Goal: Task Accomplishment & Management: Manage account settings

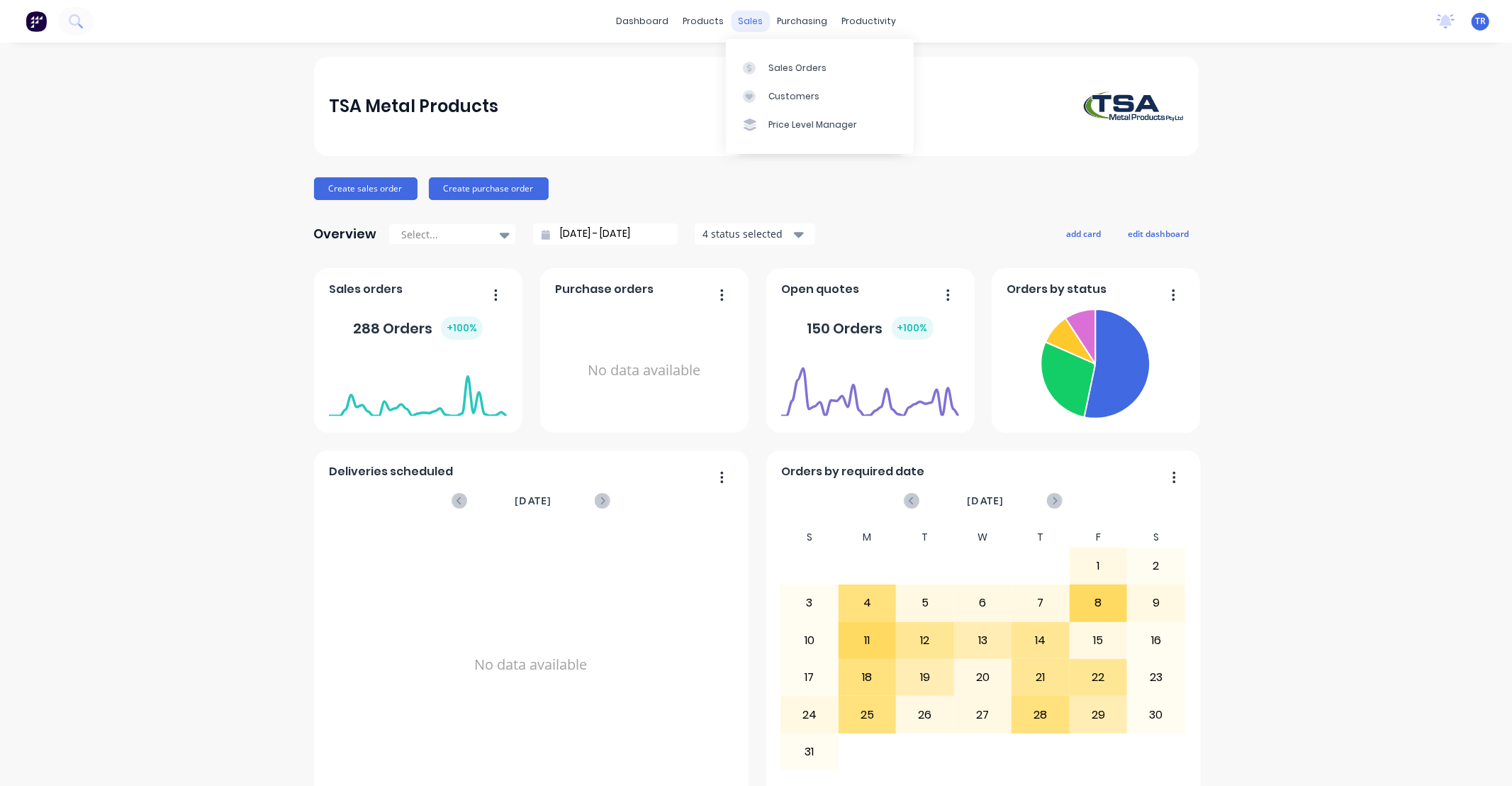
click at [738, 17] on div "sales" at bounding box center [750, 21] width 39 height 21
click at [780, 74] on div "Sales Orders" at bounding box center [798, 68] width 58 height 12
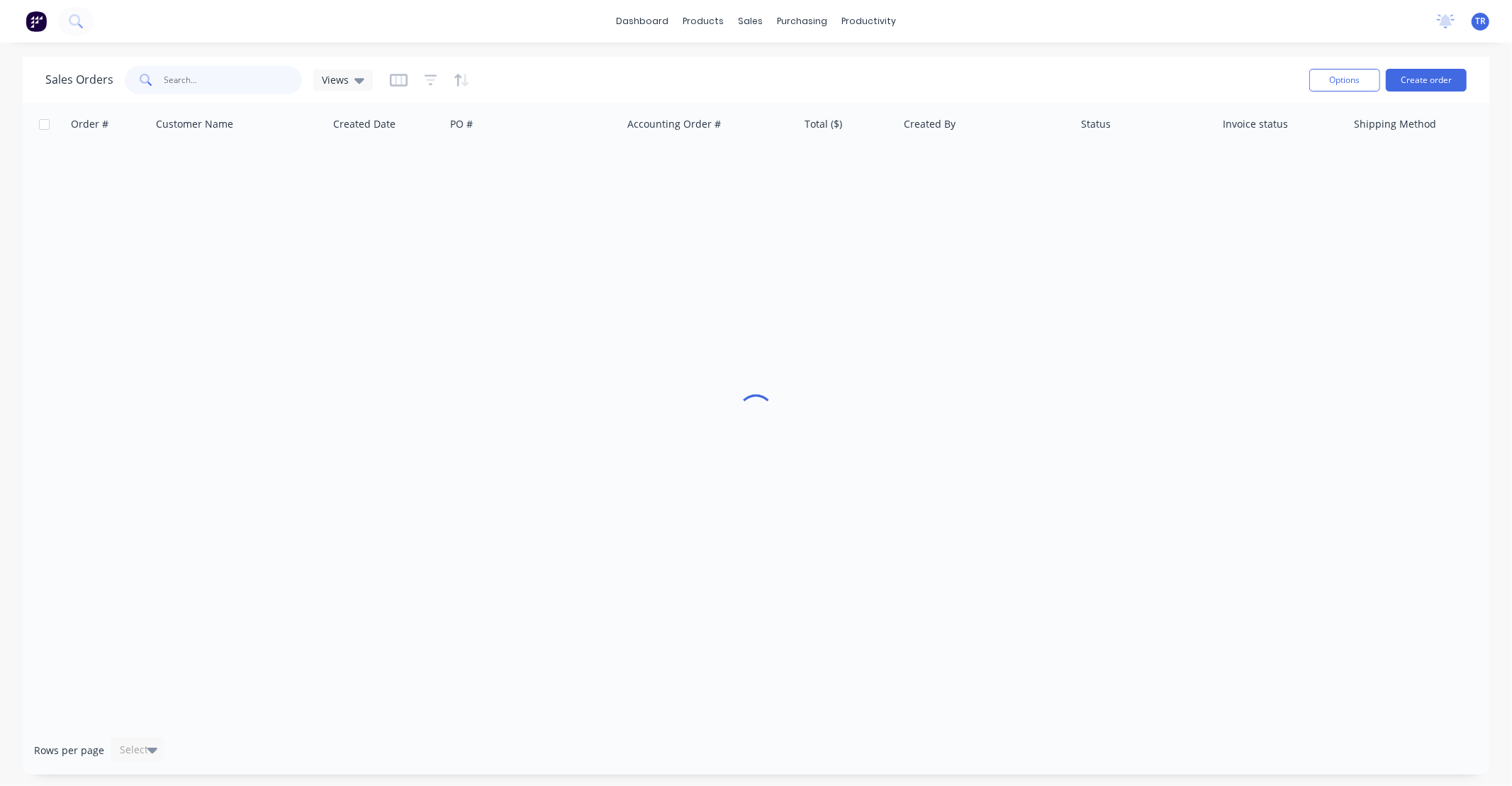
click at [233, 80] on input "text" at bounding box center [234, 80] width 139 height 28
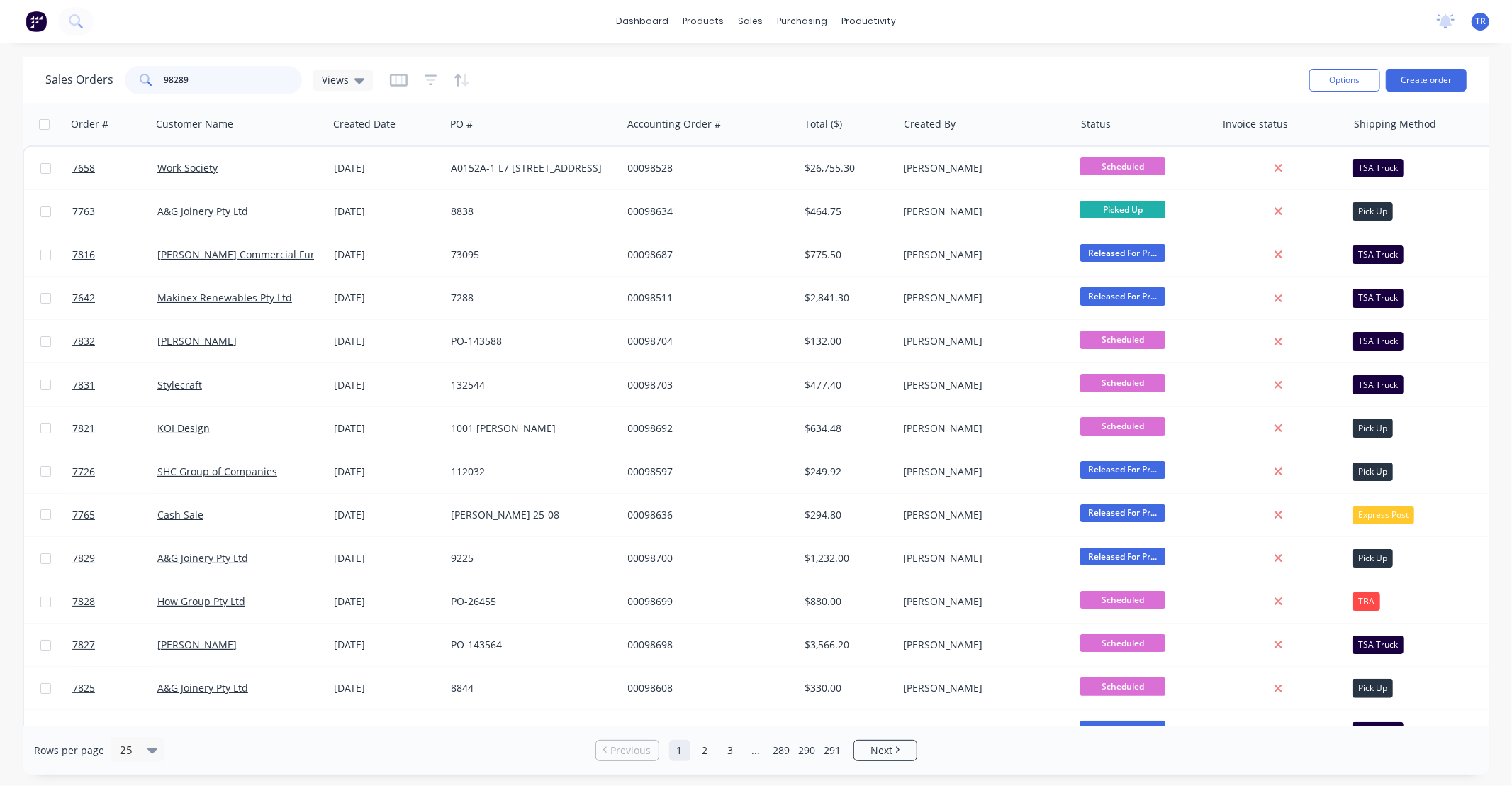
type input "98289"
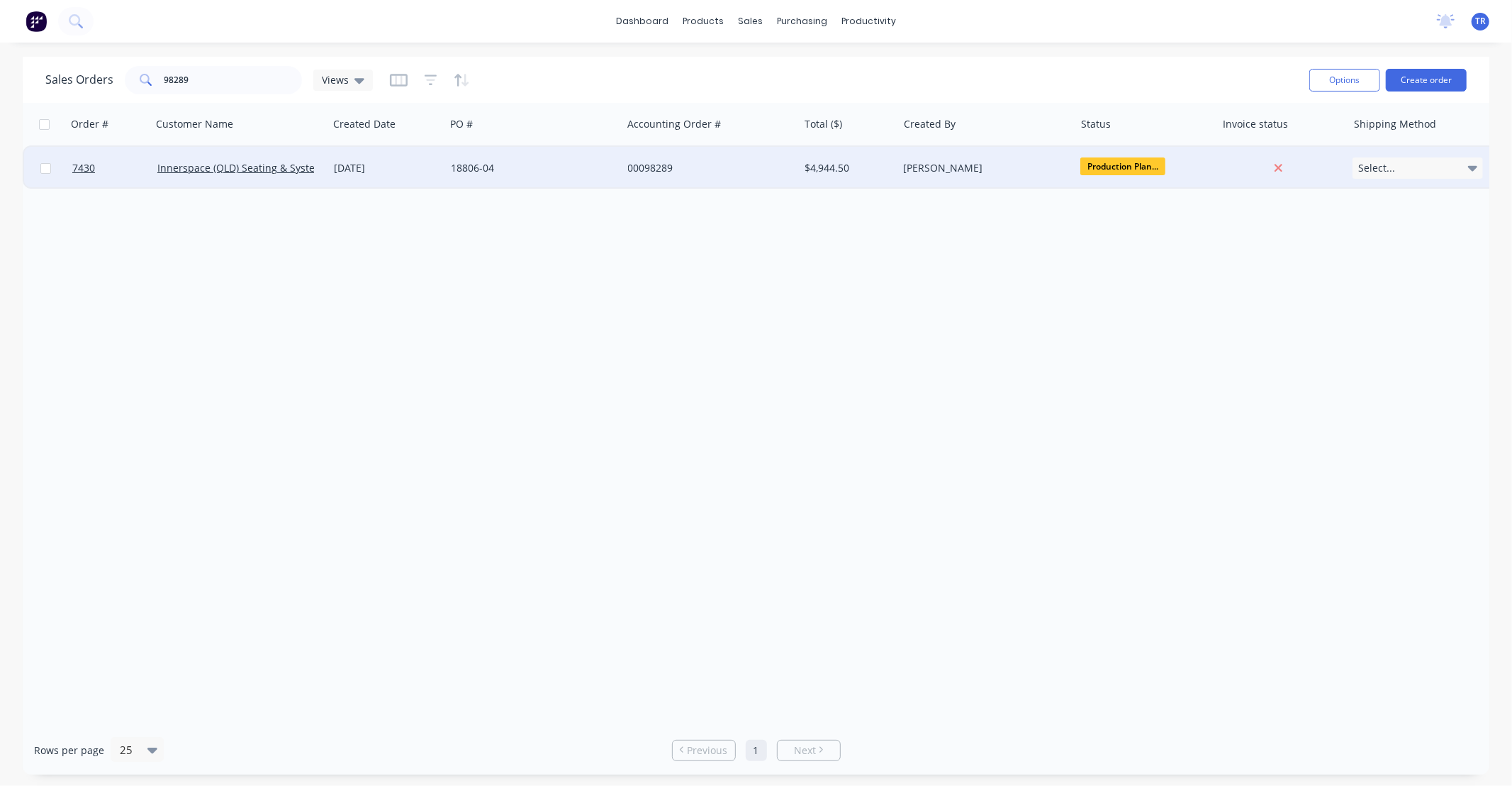
click at [251, 174] on div "Innerspace (QLD) Seating & Systems Pty Ltd" at bounding box center [240, 168] width 177 height 42
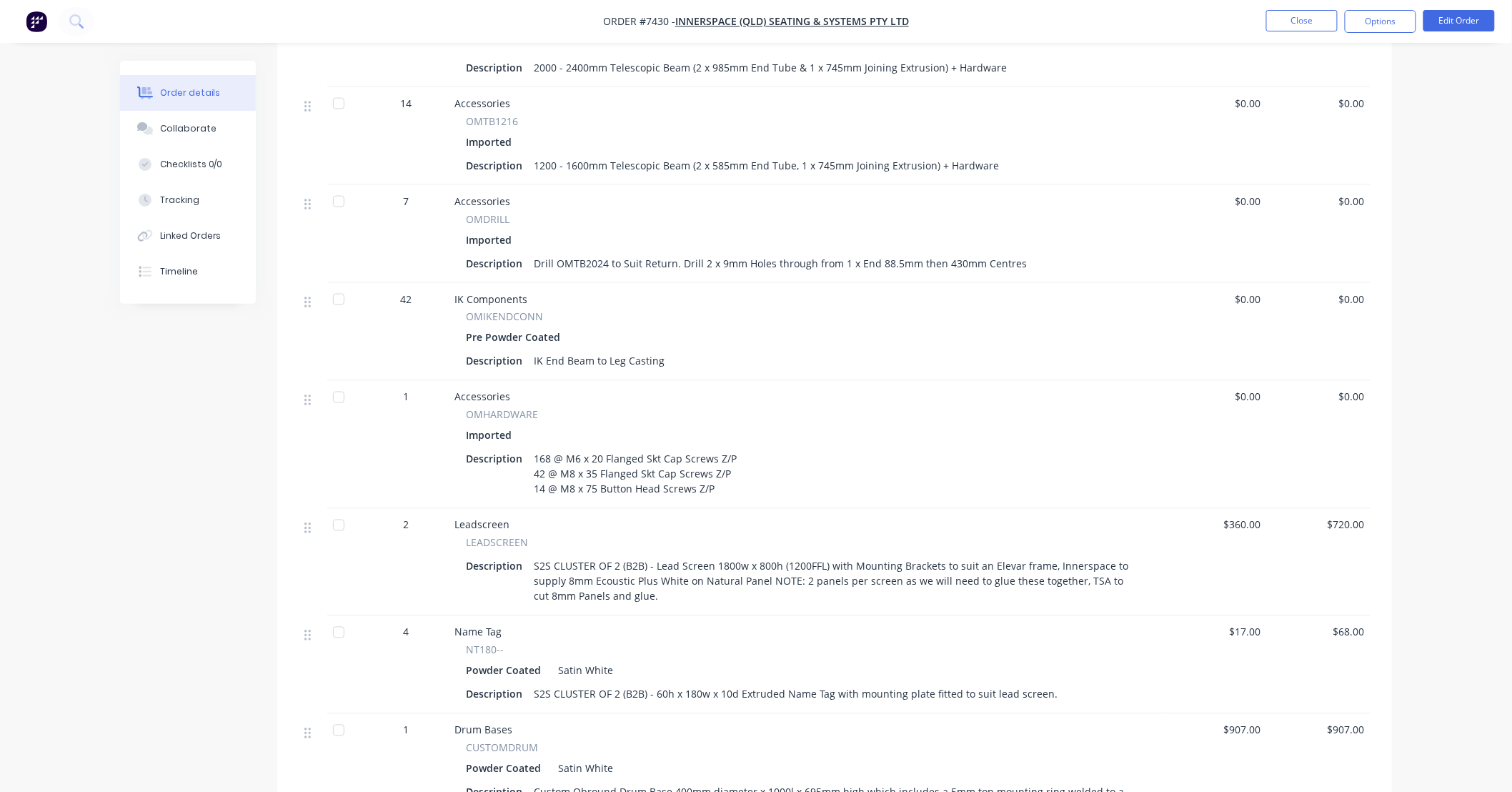
scroll to position [847, 0]
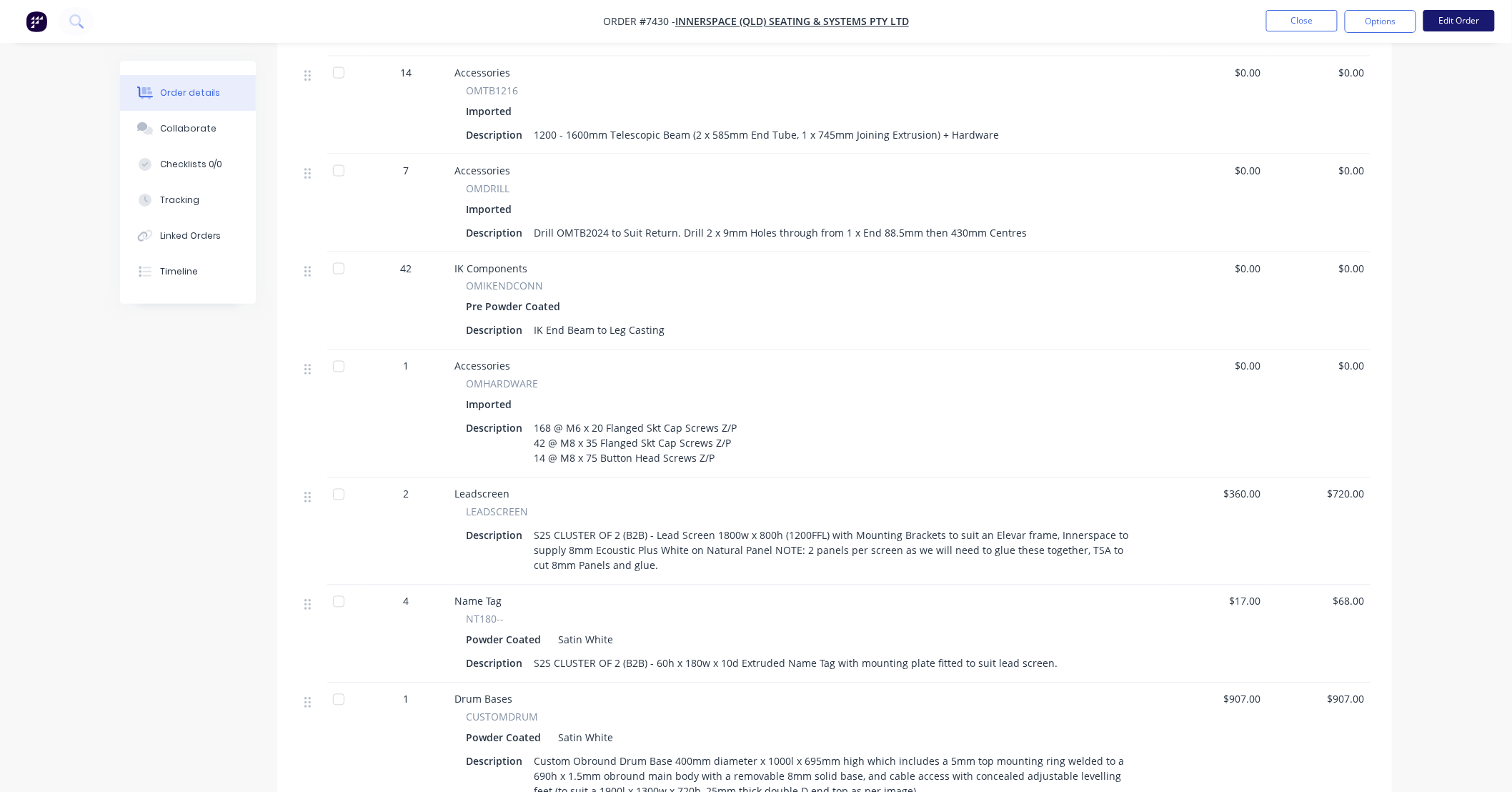
click at [1458, 18] on button "Edit Order" at bounding box center [1458, 21] width 71 height 21
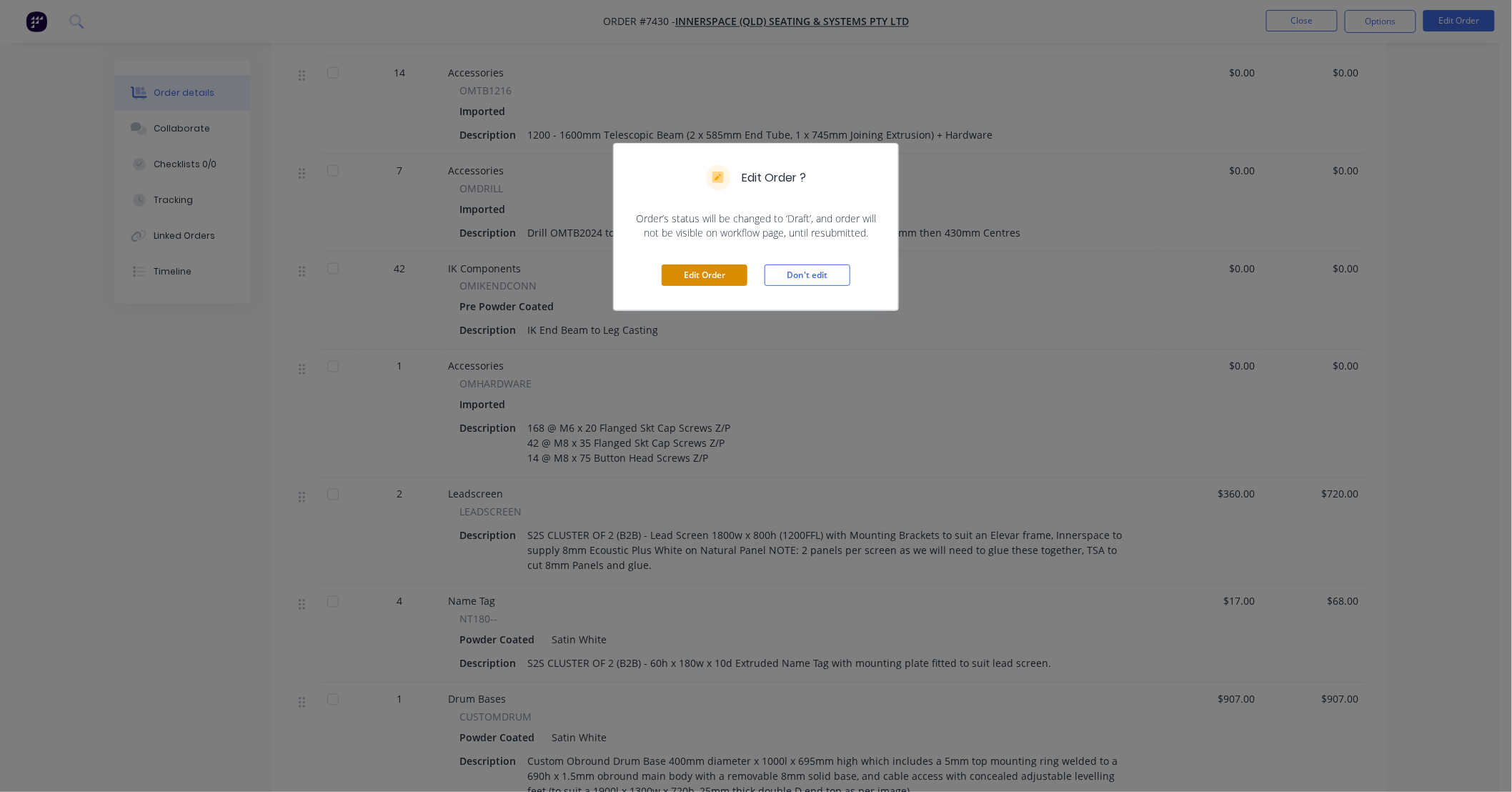
click at [703, 275] on button "Edit Order" at bounding box center [704, 275] width 86 height 21
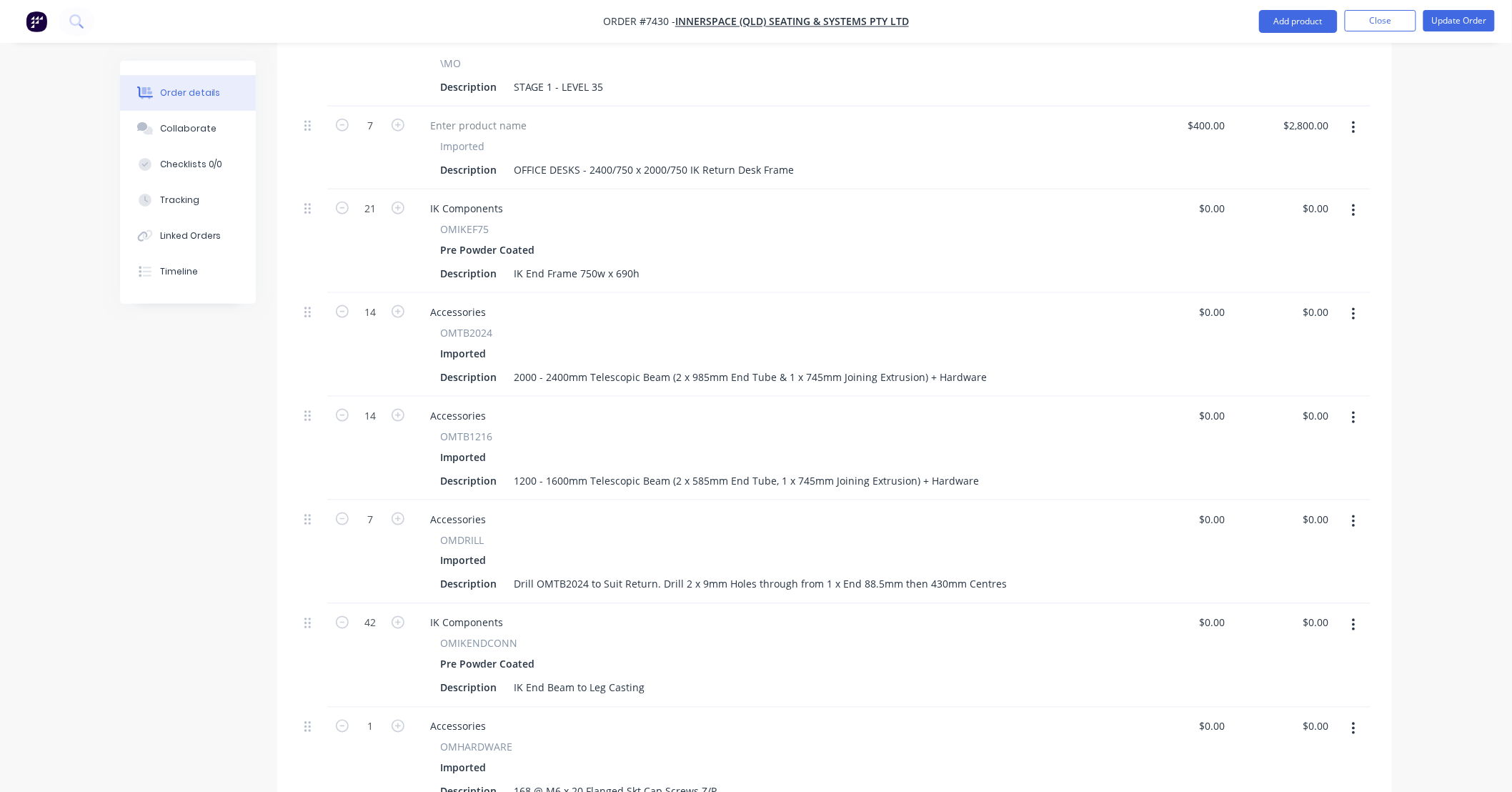
scroll to position [635, 0]
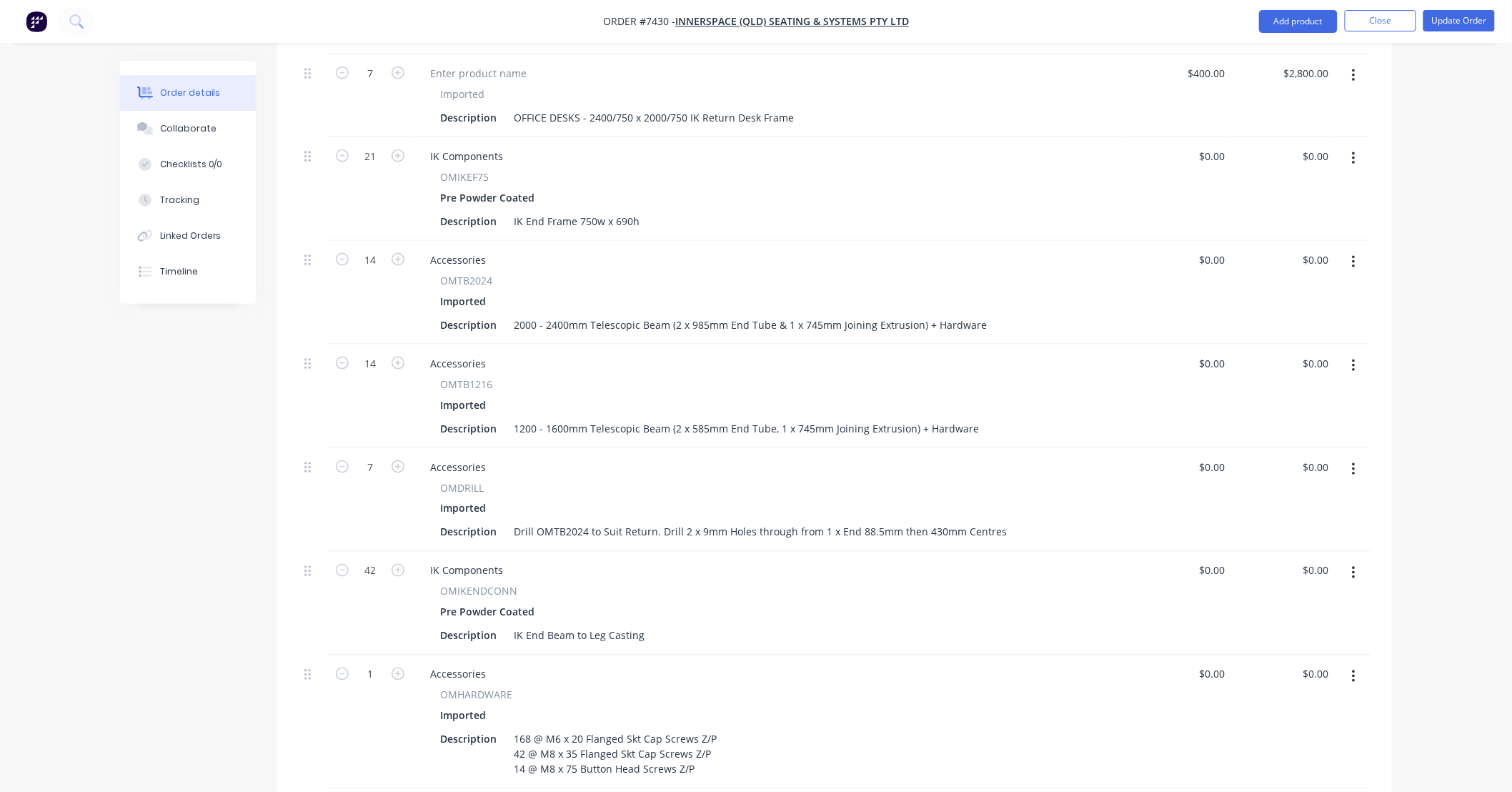
click at [1447, 269] on div "Order details Collaborate Checklists 0/0 Tracking Linked Orders Timeline Order …" at bounding box center [756, 657] width 1512 height 2583
click at [1426, 259] on div "Order details Collaborate Checklists 0/0 Tracking Linked Orders Timeline Order …" at bounding box center [756, 657] width 1512 height 2583
click at [1437, 261] on div "Order details Collaborate Checklists 0/0 Tracking Linked Orders Timeline Order …" at bounding box center [756, 657] width 1512 height 2583
click at [1384, 22] on button "Close" at bounding box center [1380, 21] width 71 height 21
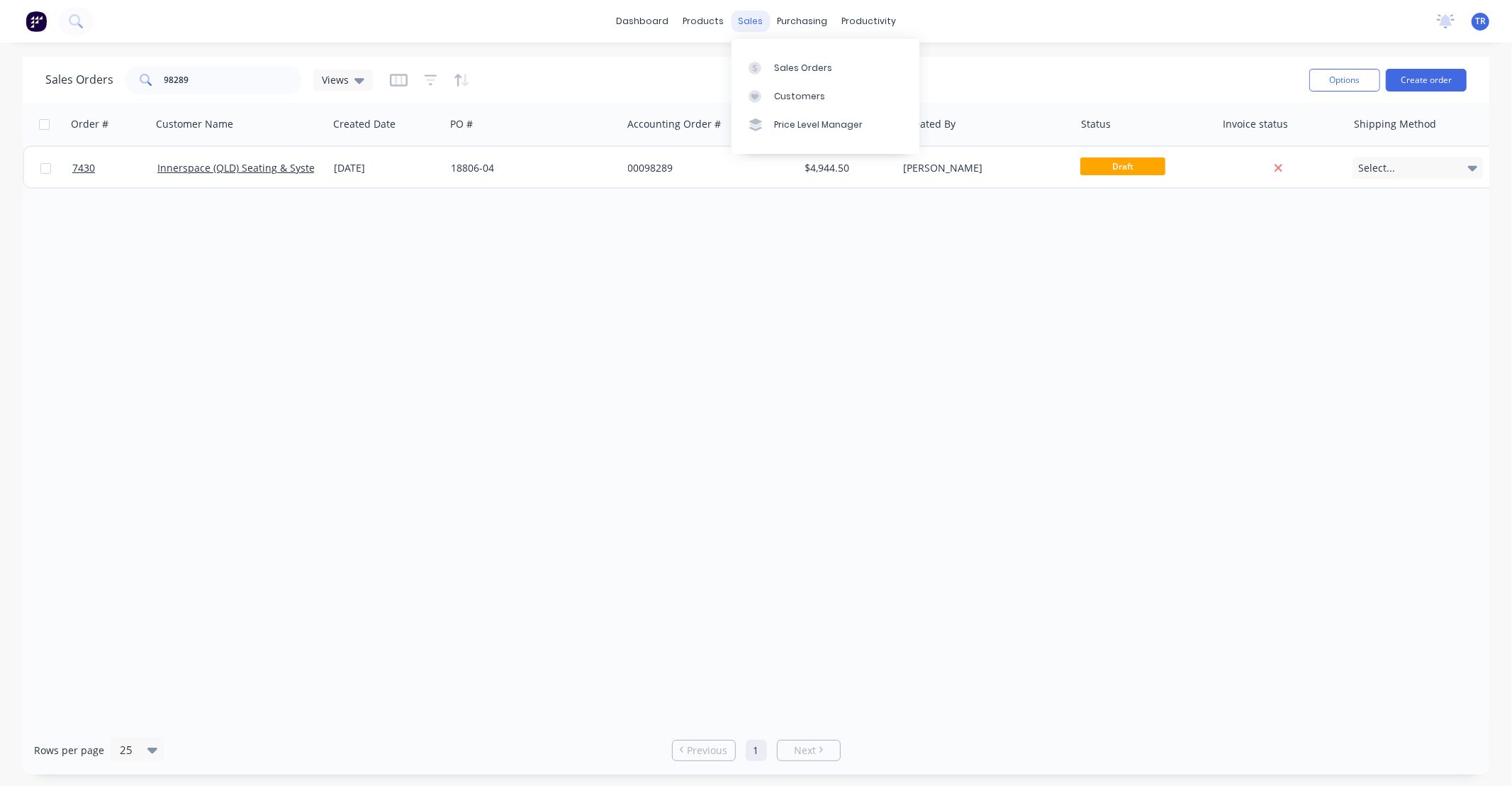
click at [743, 20] on div "sales" at bounding box center [750, 21] width 39 height 21
drag, startPoint x: 207, startPoint y: 83, endPoint x: 0, endPoint y: 51, distance: 209.5
click at [0, 50] on div "dashboard products sales purchasing productivity dashboard products Product Cat…" at bounding box center [756, 393] width 1512 height 786
type input "97849"
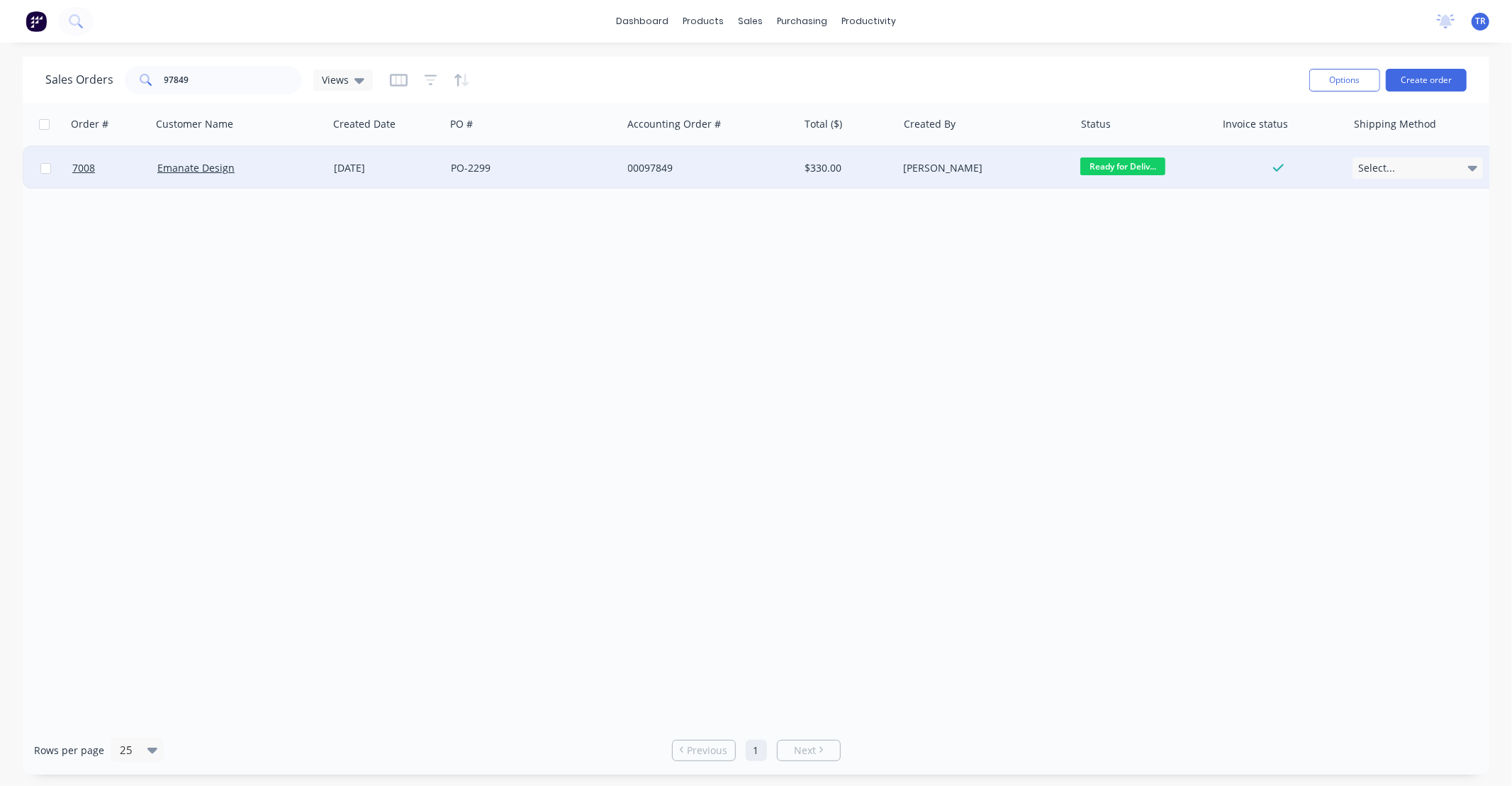
click at [263, 161] on div "Emanate Design" at bounding box center [236, 168] width 158 height 14
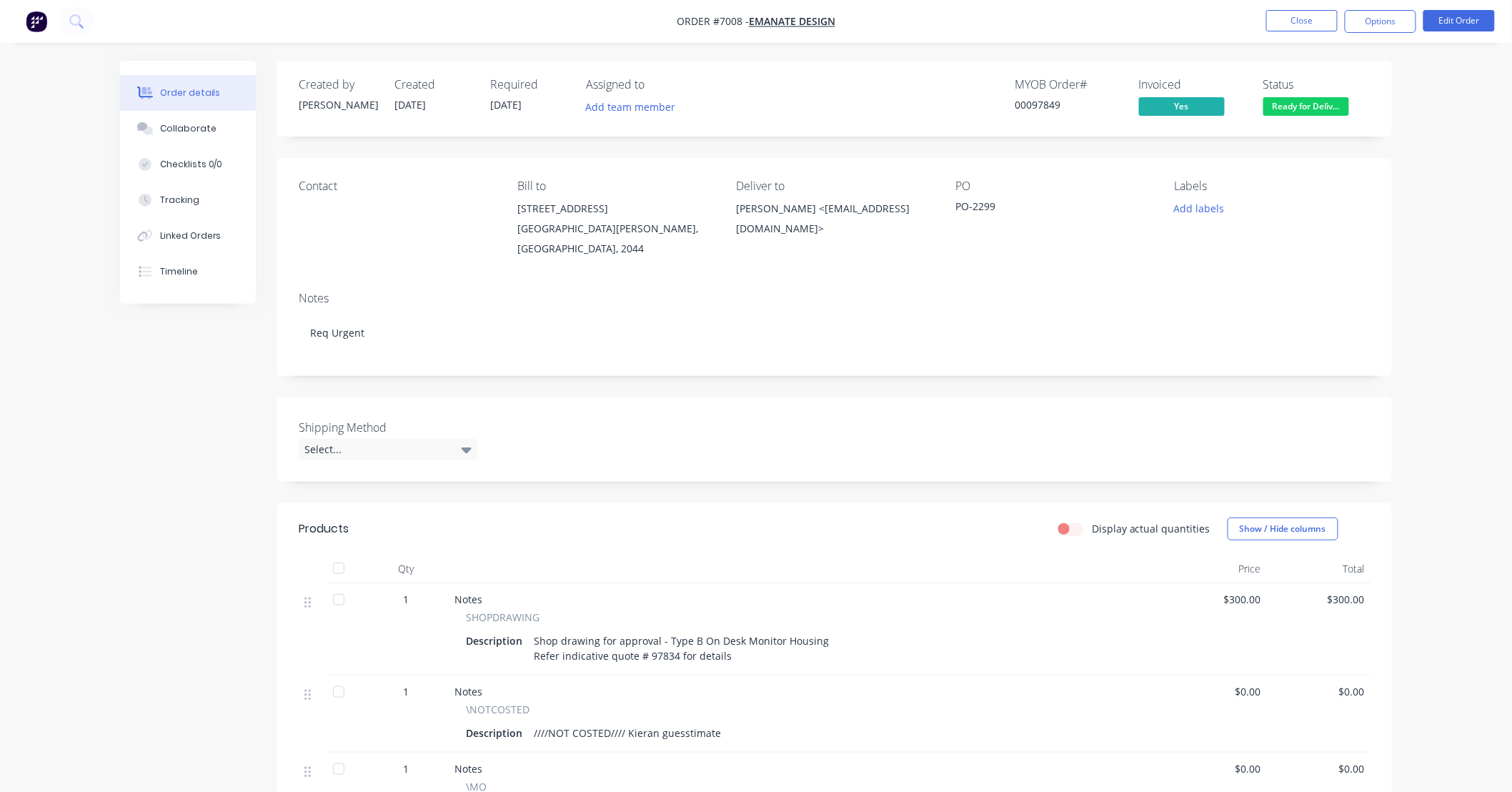
click at [1458, 399] on div "Order details Collaborate Checklists 0/0 Tracking Linked Orders Timeline Order …" at bounding box center [756, 527] width 1512 height 1053
click at [1477, 22] on button "Edit Order" at bounding box center [1458, 21] width 71 height 21
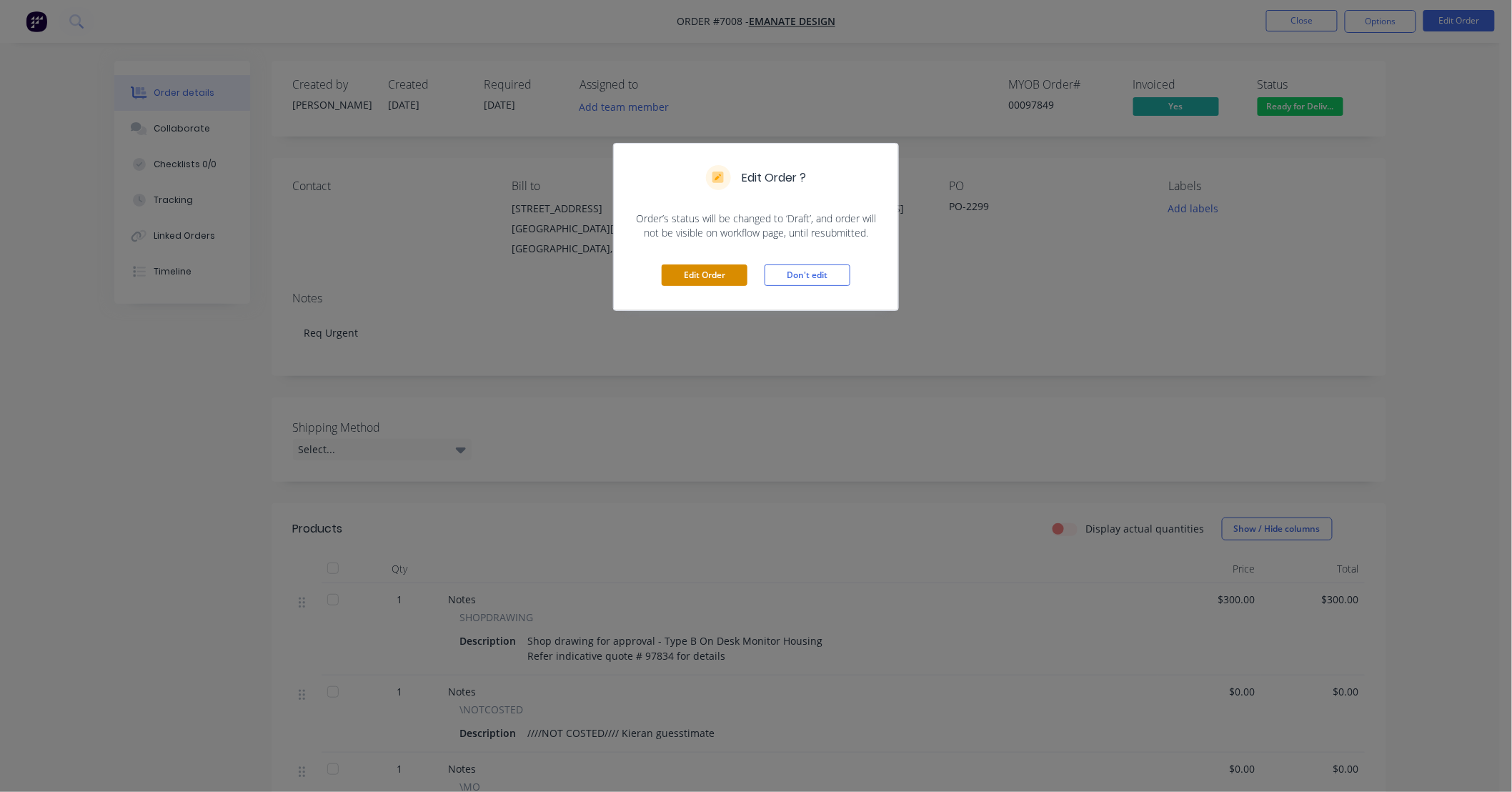
click at [698, 274] on button "Edit Order" at bounding box center [704, 275] width 86 height 21
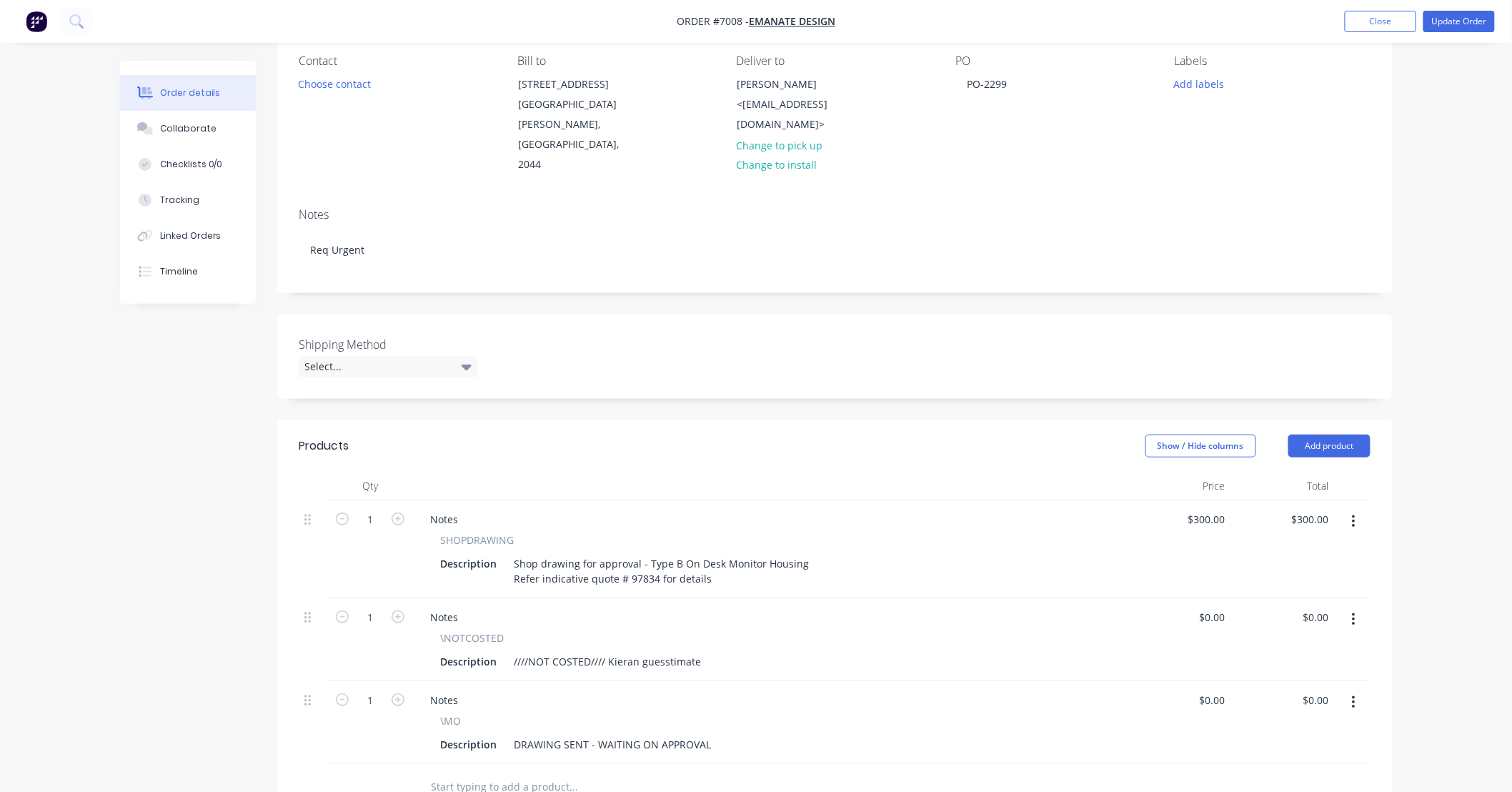
scroll to position [318, 0]
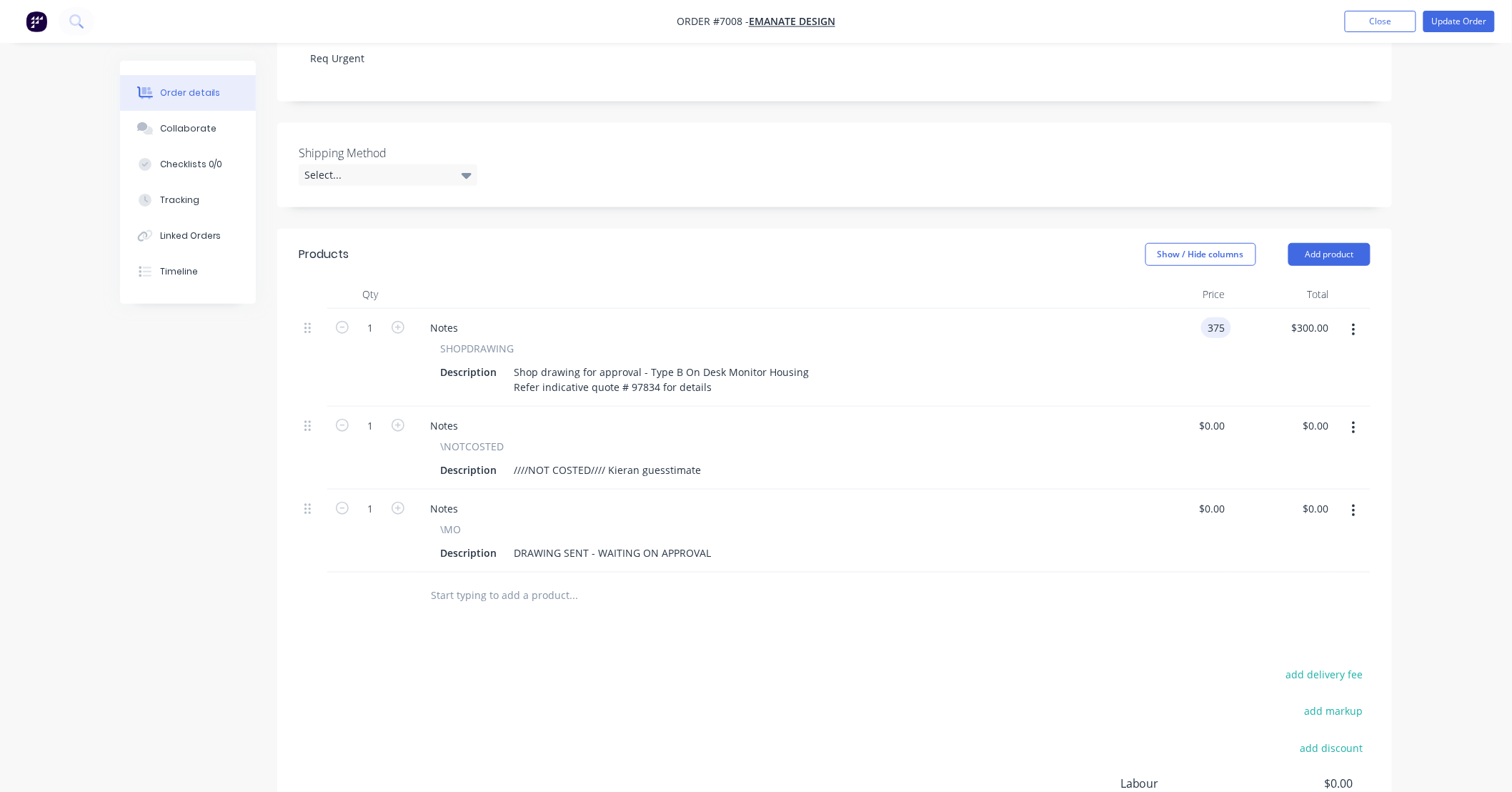
type input "$375.00"
click at [1118, 443] on div "\NOTCOSTED Description ////NOT COSTED//// Kieran guesstimate" at bounding box center [770, 460] width 703 height 41
click at [1355, 415] on button "button" at bounding box center [1354, 428] width 34 height 26
click at [1315, 541] on div "Delete" at bounding box center [1303, 552] width 110 height 21
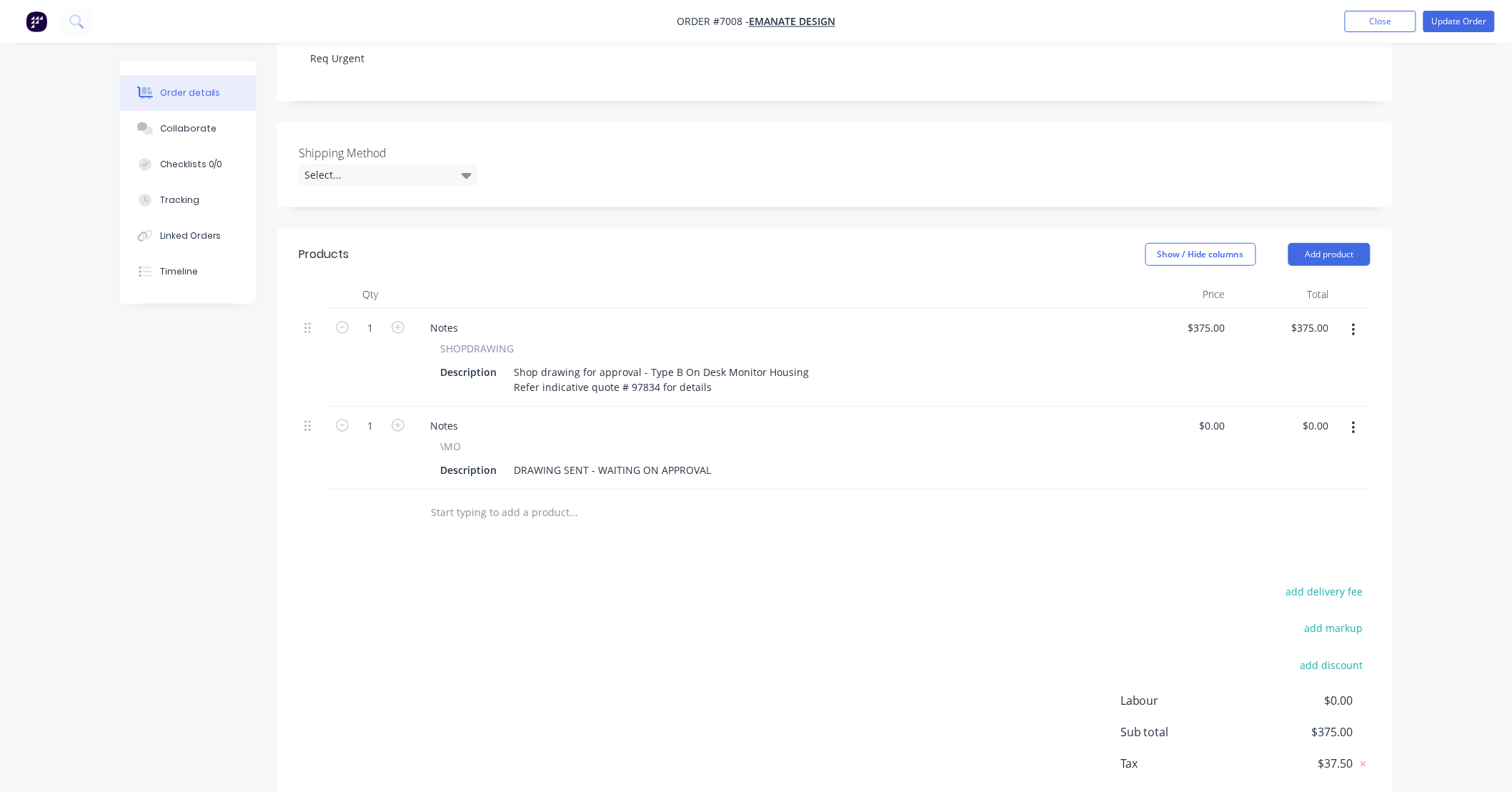
click at [1355, 421] on icon "button" at bounding box center [1353, 428] width 4 height 15
click at [1312, 541] on div "Delete" at bounding box center [1303, 552] width 110 height 21
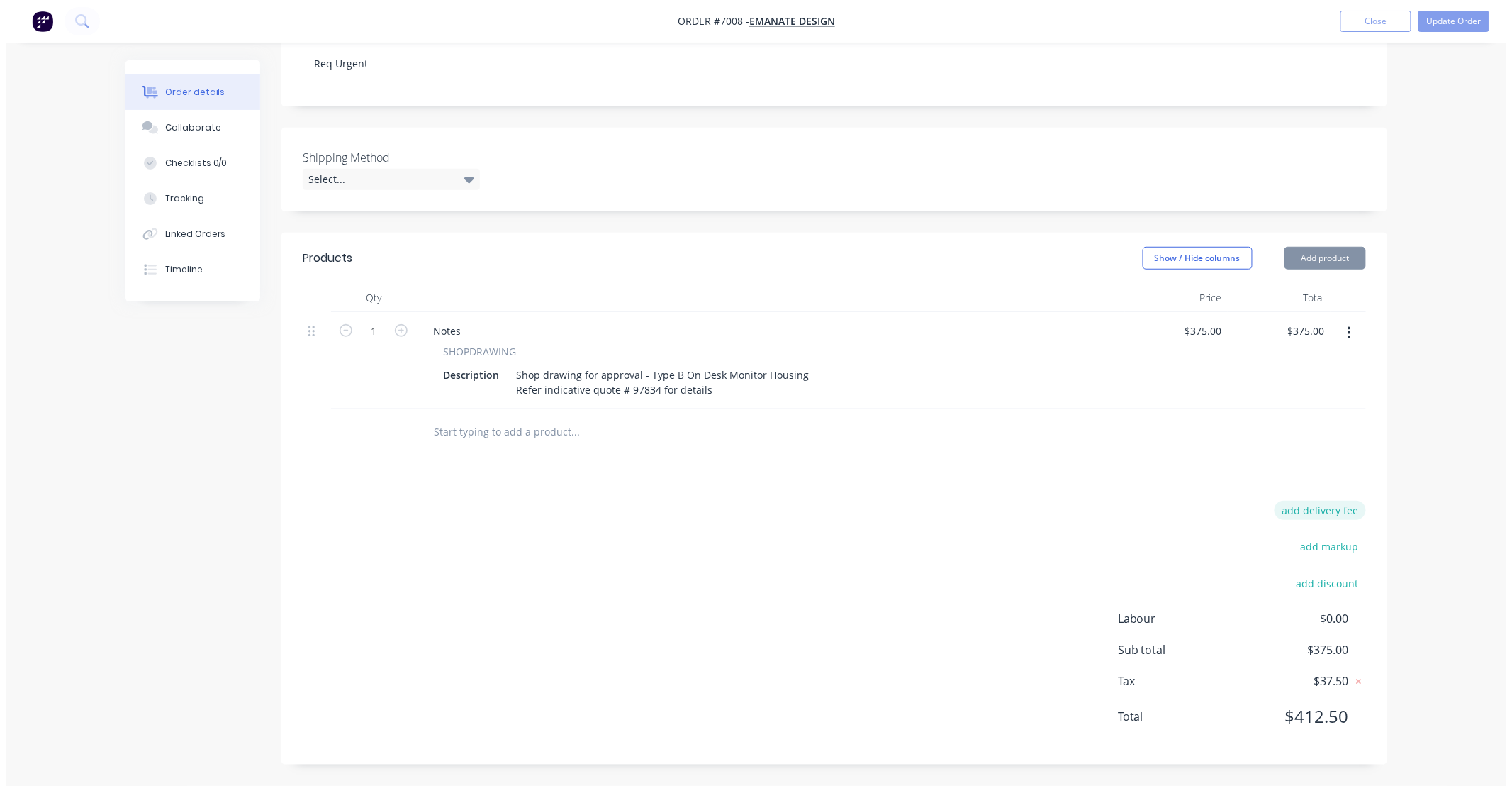
scroll to position [289, 0]
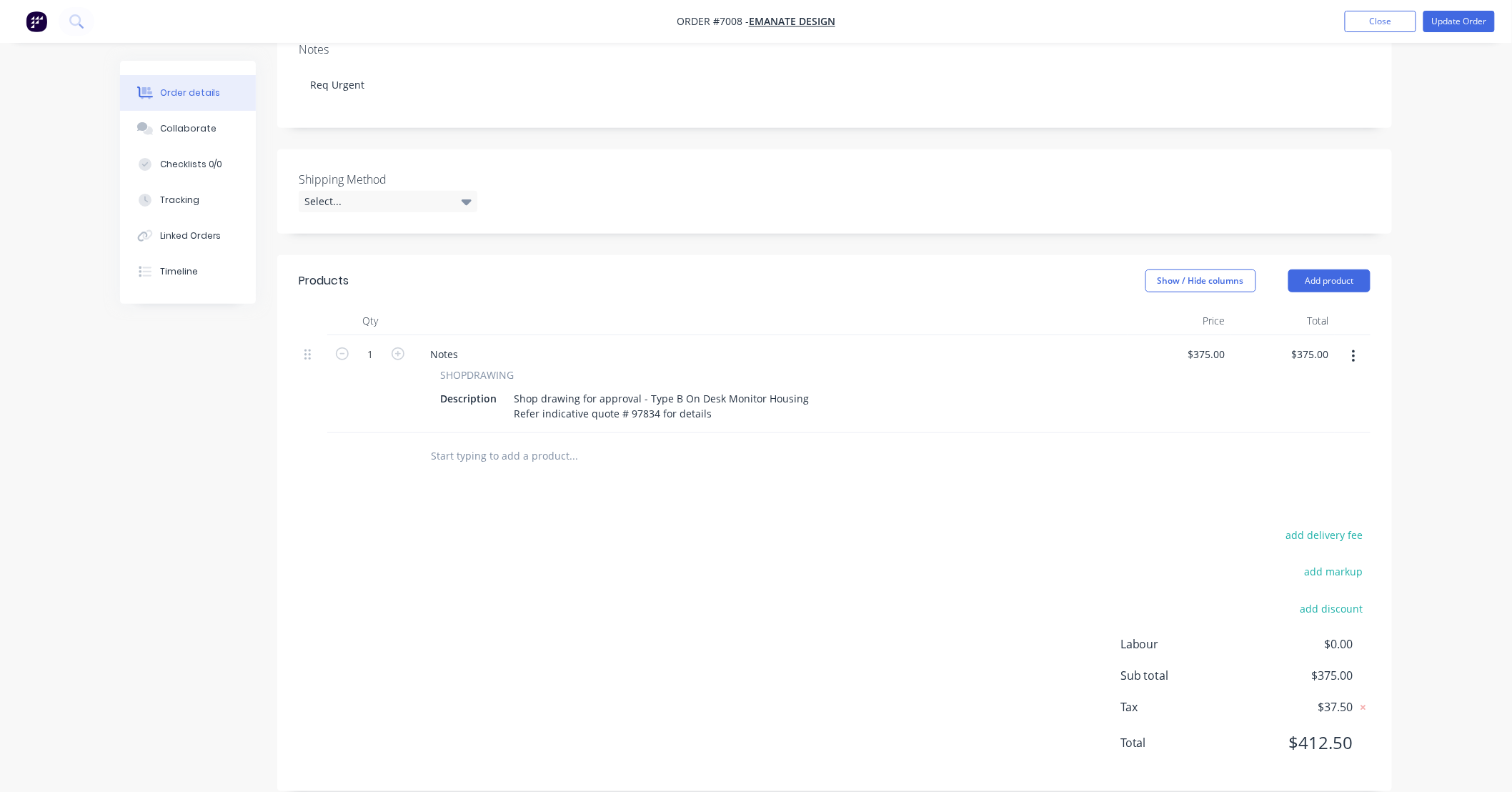
click at [888, 486] on div "Products Show / Hide columns Add product Qty Price Total 1 Notes SHOPDRAWING De…" at bounding box center [834, 523] width 1114 height 536
click at [1472, 21] on button "Update Order" at bounding box center [1458, 21] width 71 height 21
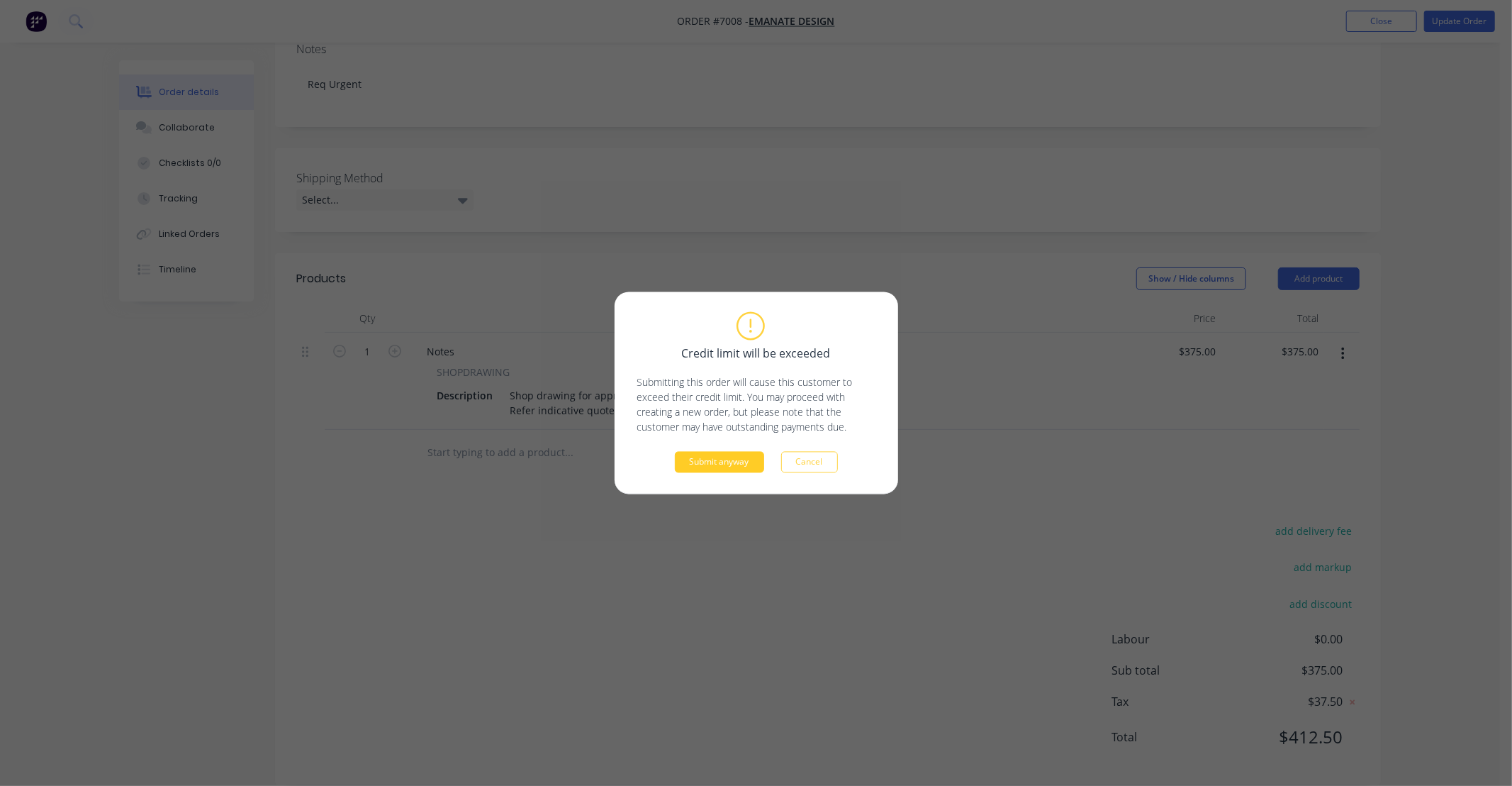
click at [733, 462] on button "Submit anyway" at bounding box center [719, 462] width 89 height 21
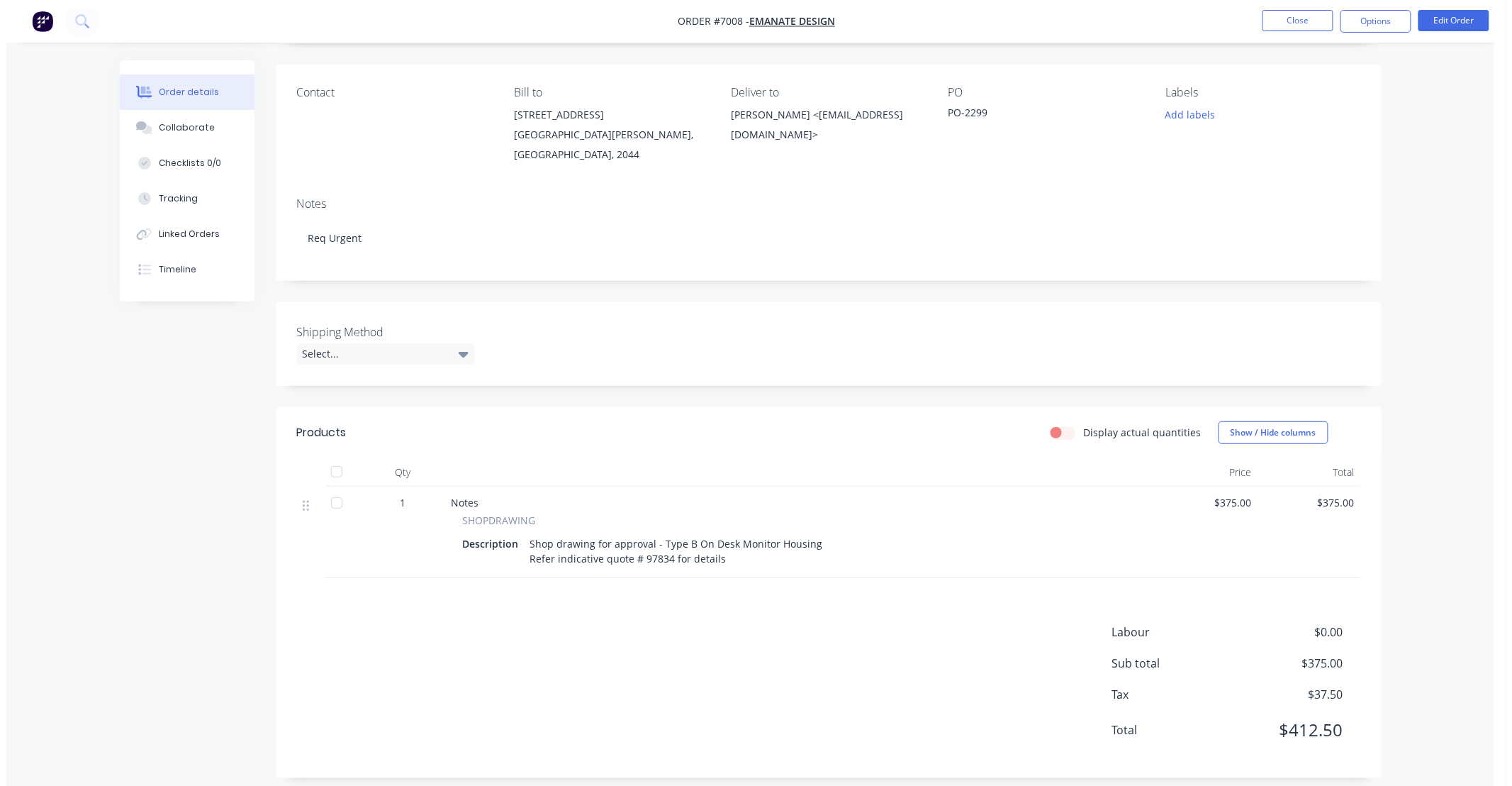
scroll to position [0, 0]
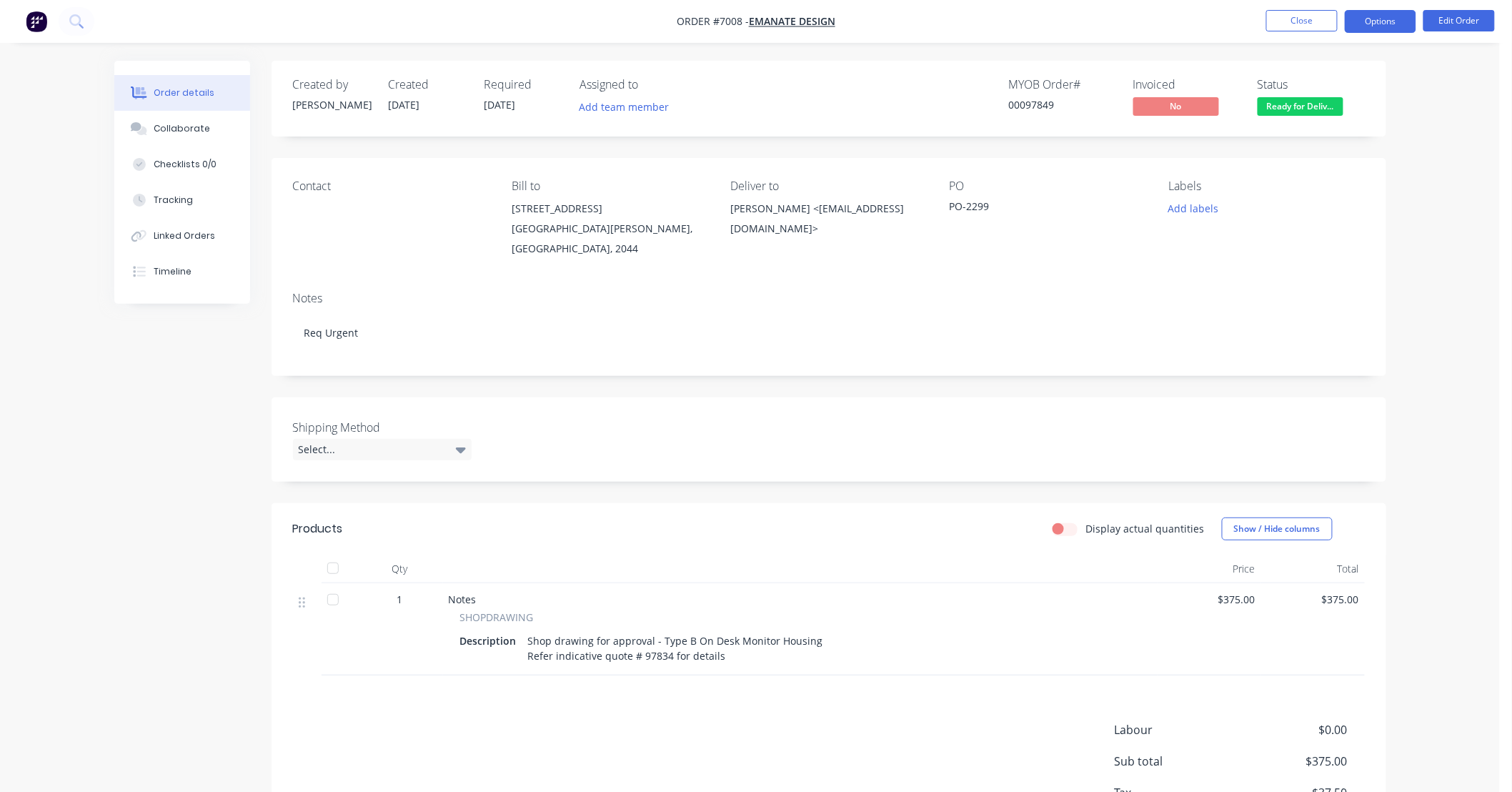
click at [1366, 19] on button "Options" at bounding box center [1380, 21] width 71 height 23
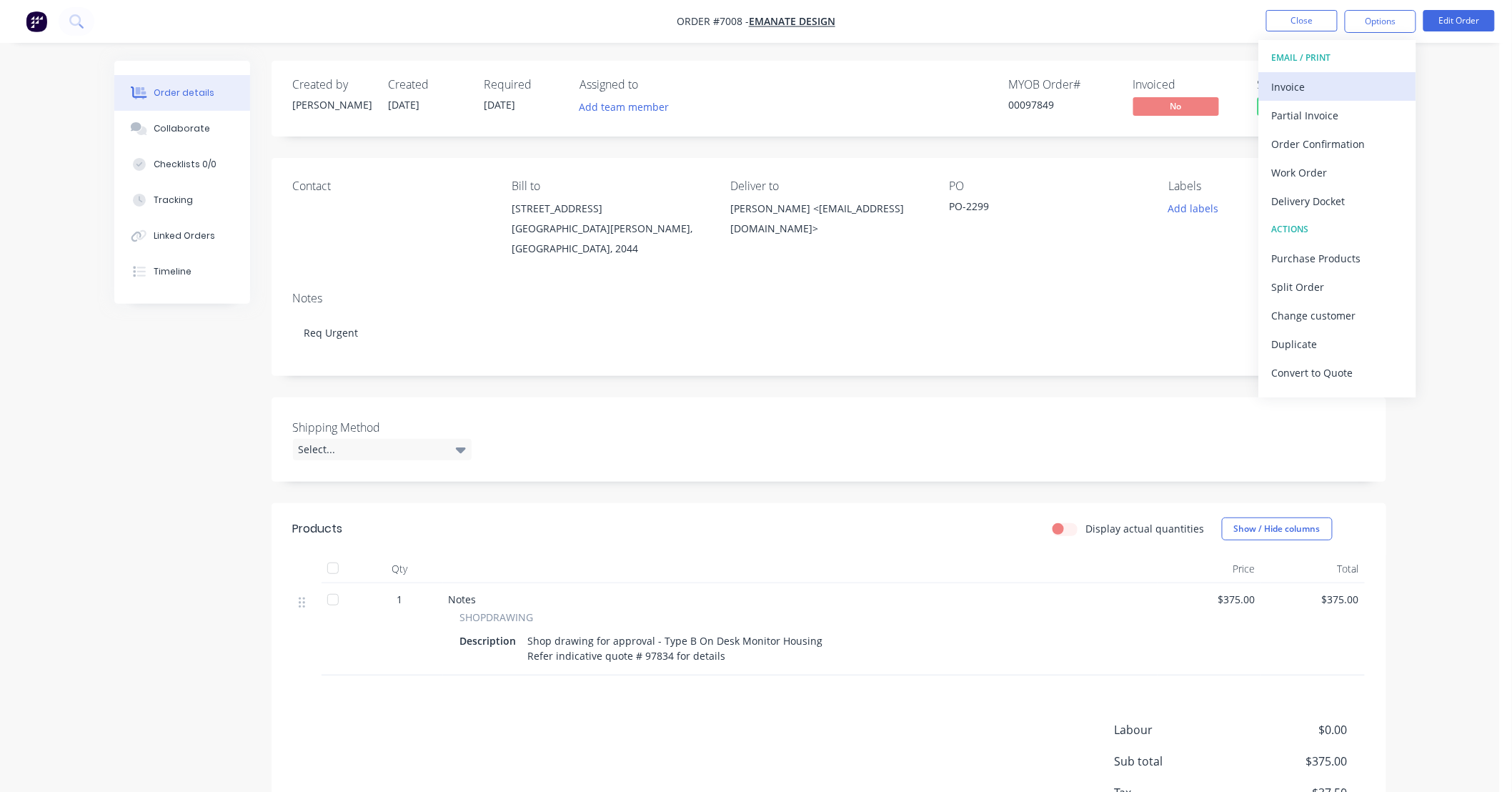
click at [1342, 90] on div "Invoice" at bounding box center [1337, 87] width 132 height 21
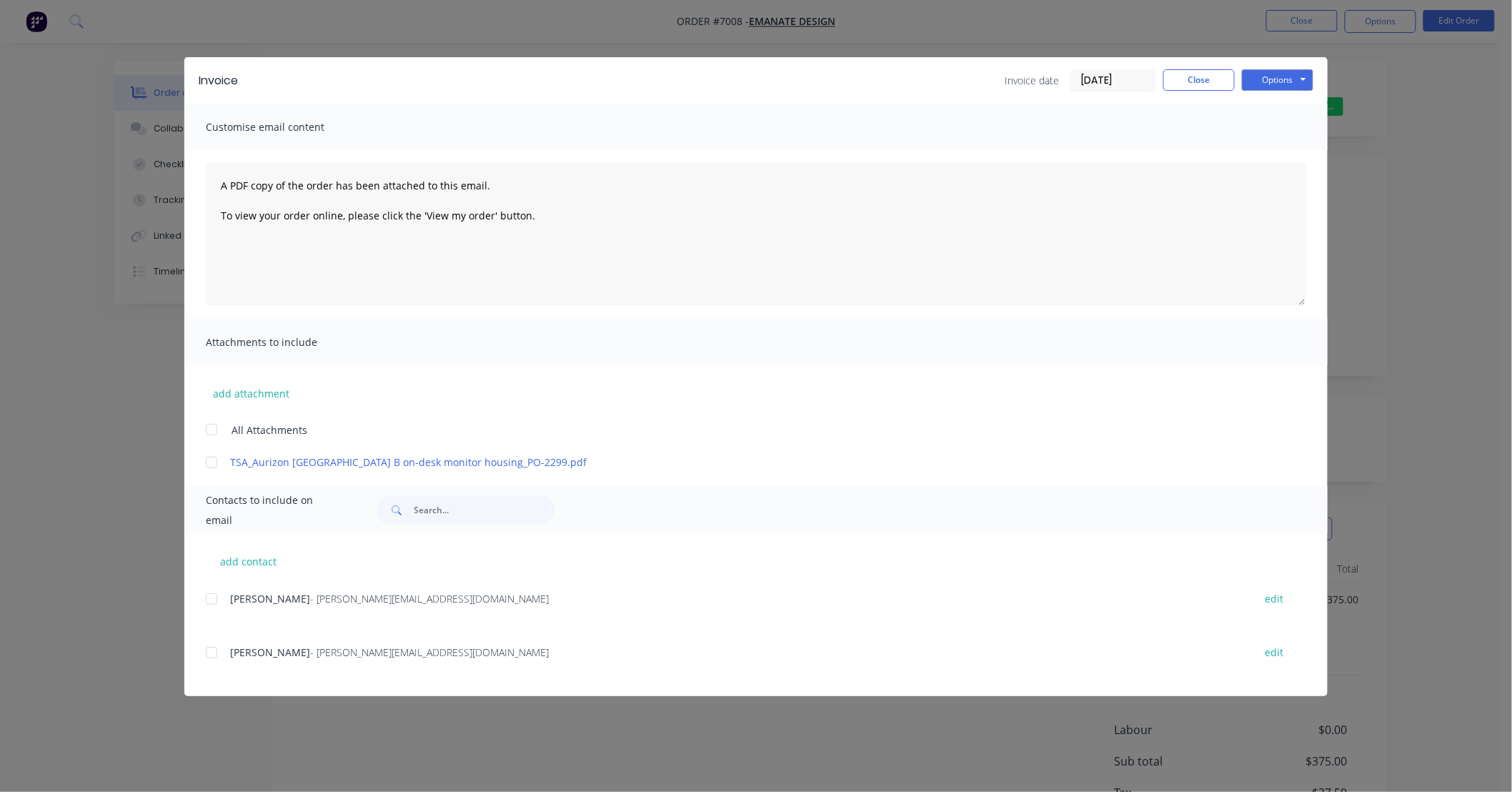
drag, startPoint x: 1130, startPoint y: 79, endPoint x: 926, endPoint y: 96, distance: 204.7
click at [926, 96] on div "Invoice Invoice date [DATE] Close Options Preview Print Email" at bounding box center [756, 80] width 1143 height 46
type input "[DATE]"
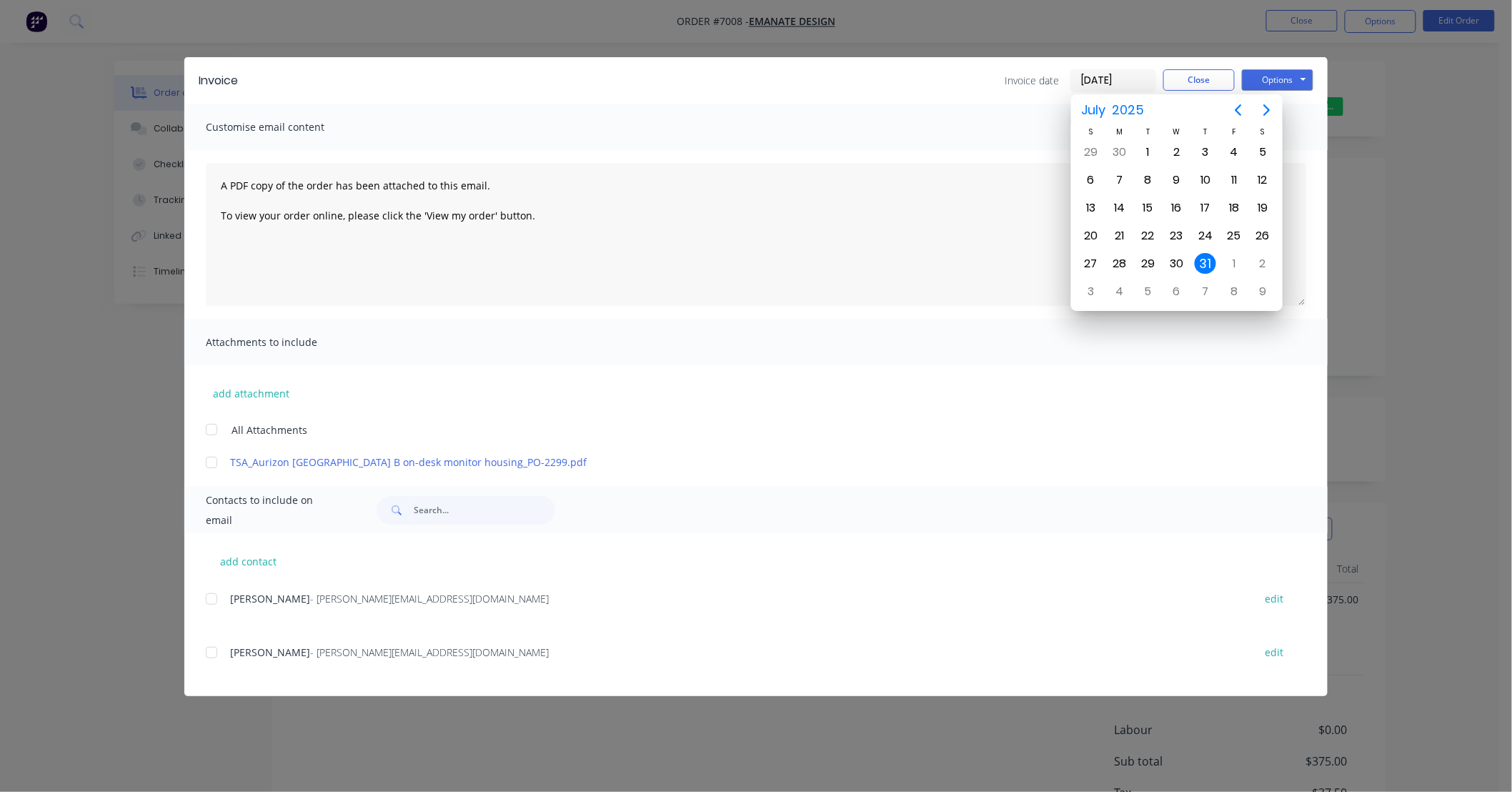
click at [1208, 256] on div "31" at bounding box center [1205, 263] width 21 height 21
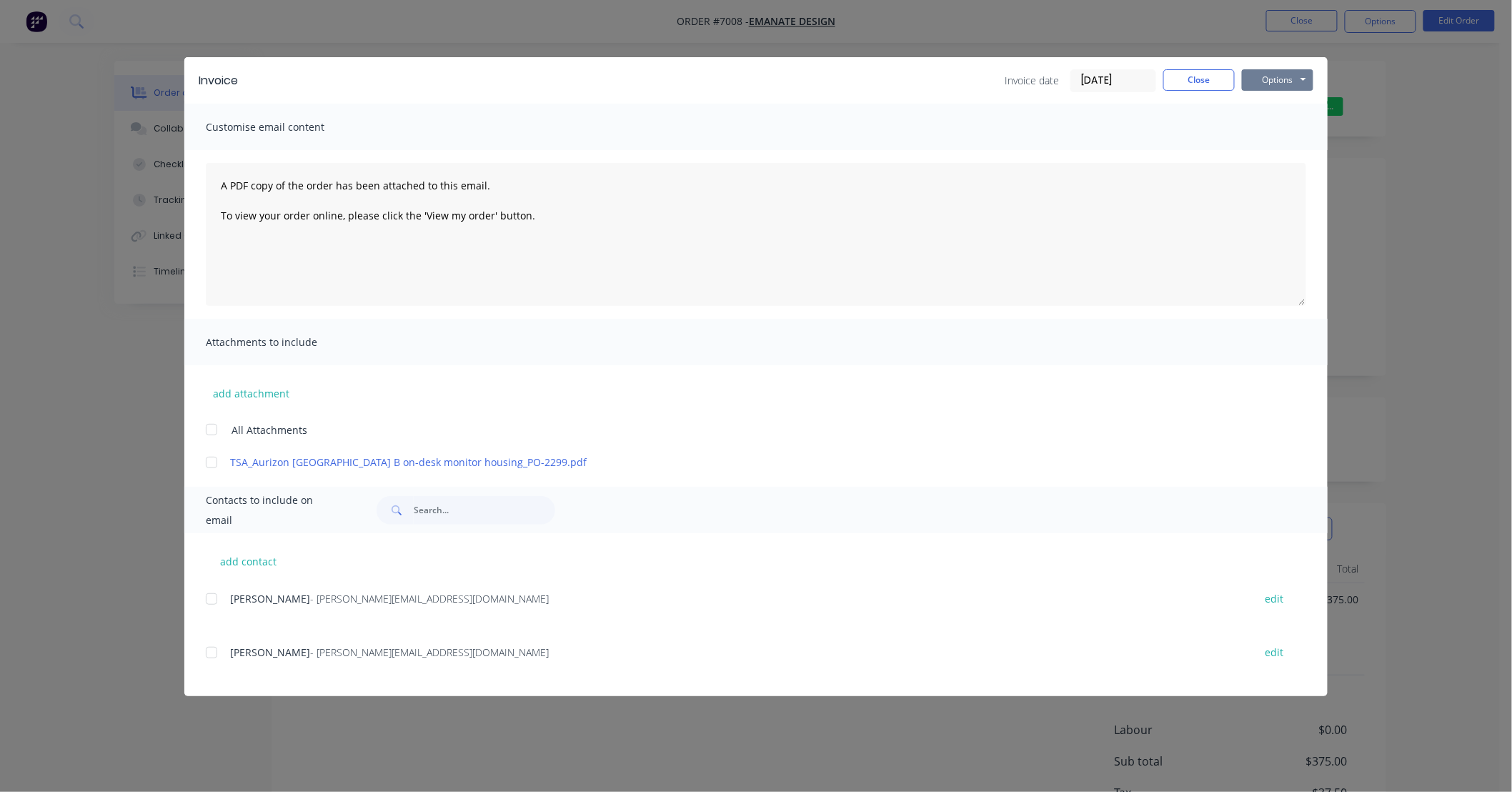
click at [1289, 77] on button "Options" at bounding box center [1277, 79] width 71 height 21
click at [1305, 129] on button "Print" at bounding box center [1287, 129] width 91 height 24
click at [1201, 83] on button "Close" at bounding box center [1199, 79] width 71 height 21
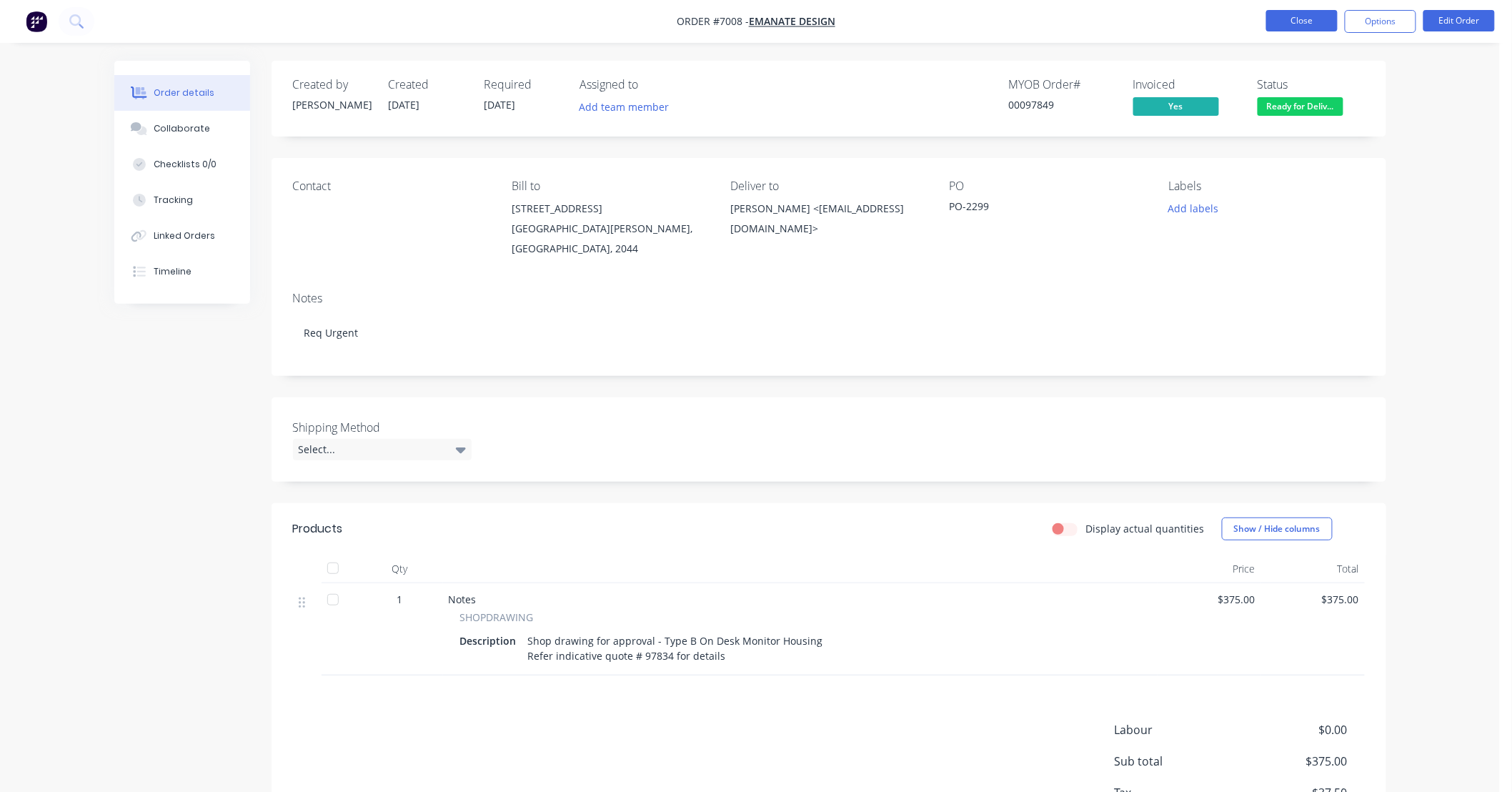
click at [1303, 25] on button "Close" at bounding box center [1302, 21] width 71 height 21
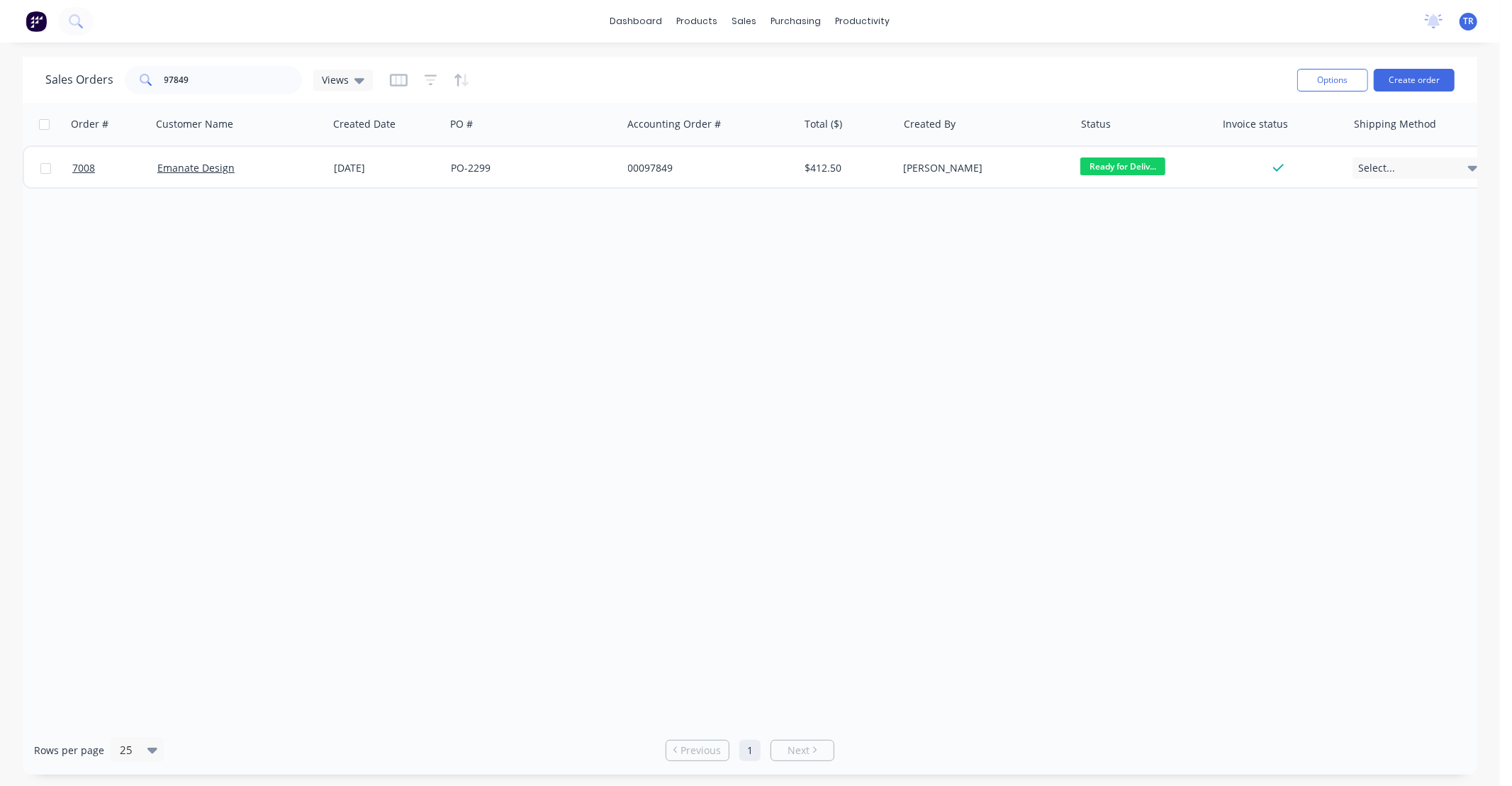
click at [870, 439] on div "Order # Customer Name Created Date PO # Accounting Order # Total ($) Created By…" at bounding box center [750, 414] width 1455 height 623
drag, startPoint x: 201, startPoint y: 74, endPoint x: 31, endPoint y: 85, distance: 170.4
click at [34, 83] on div "Sales Orders 97849 Views Options Create order" at bounding box center [750, 80] width 1455 height 46
type input "9"
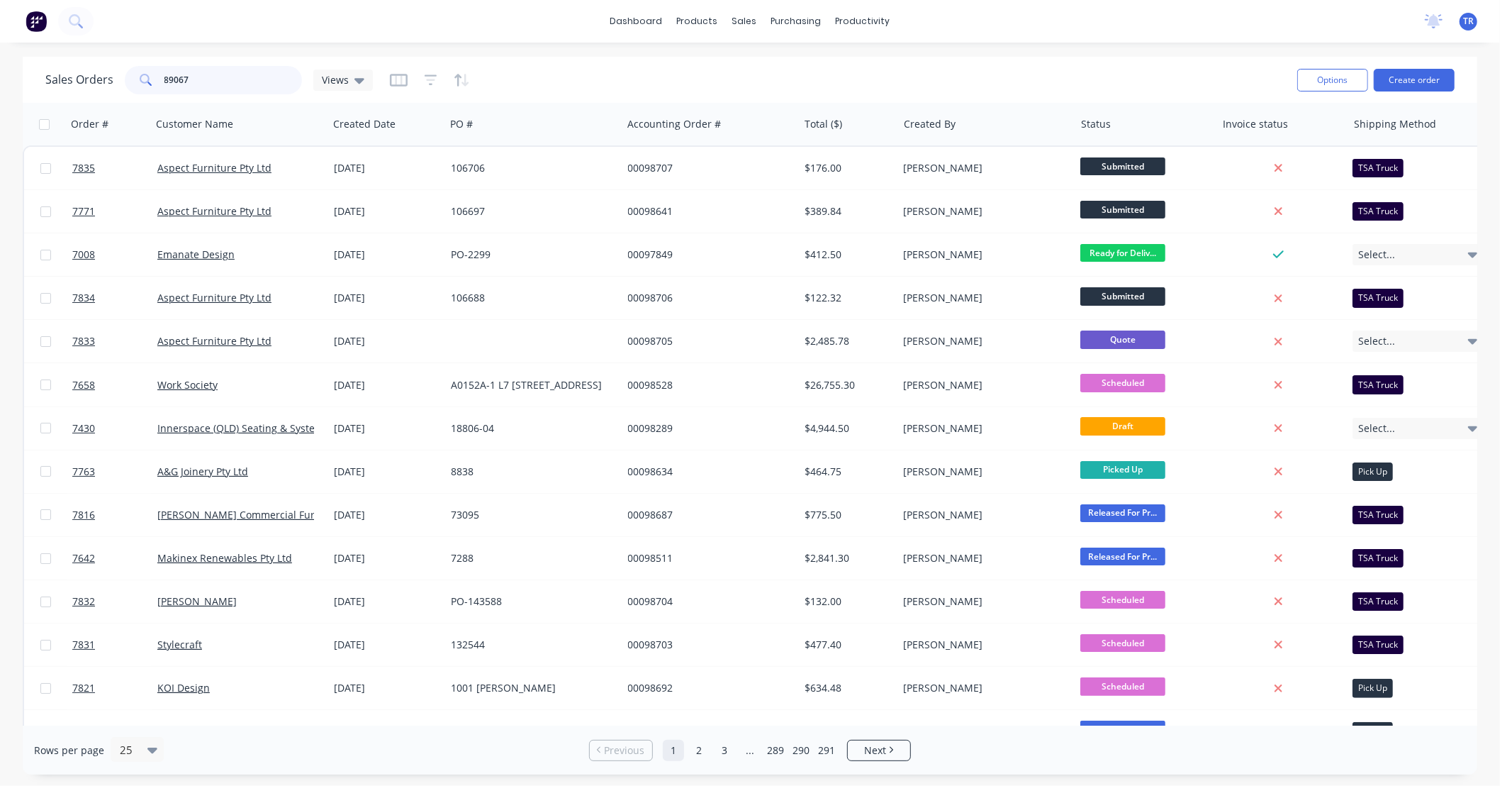
type input "89067"
